Goal: Find specific page/section: Find specific page/section

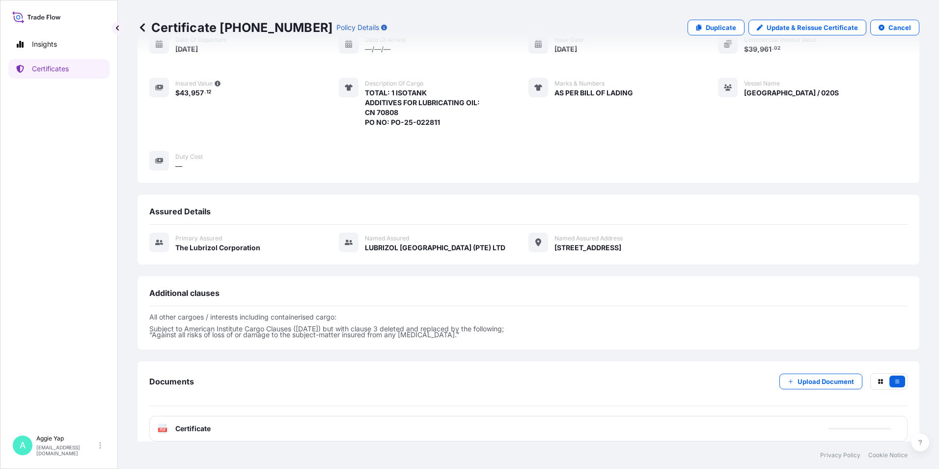
scroll to position [113, 0]
click at [37, 72] on p "Certificates" at bounding box center [50, 69] width 37 height 10
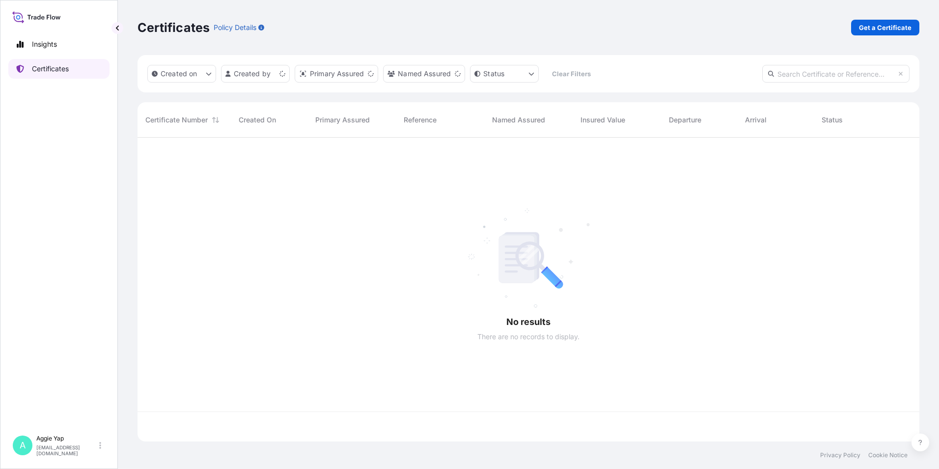
scroll to position [302, 775]
